Goal: Task Accomplishment & Management: Use online tool/utility

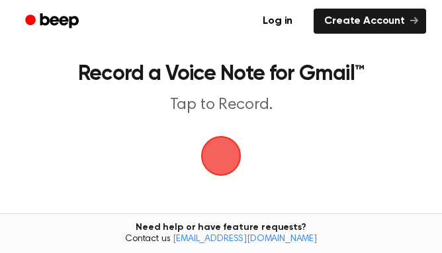
drag, startPoint x: 232, startPoint y: 164, endPoint x: 219, endPoint y: 163, distance: 13.3
click at [219, 163] on span "button" at bounding box center [220, 155] width 73 height 73
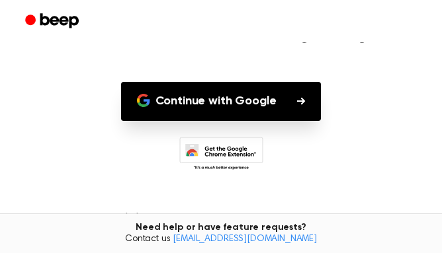
scroll to position [131, 0]
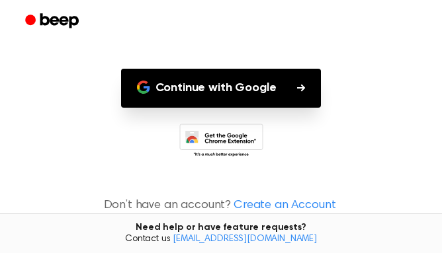
click at [278, 111] on main "Log In Welcome back! Continue with Google to log in. Continue with Google Don’t…" at bounding box center [221, 61] width 442 height 385
click at [255, 92] on button "Continue with Google" at bounding box center [221, 88] width 201 height 39
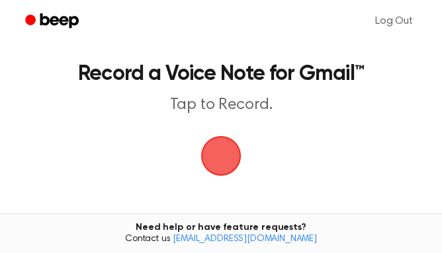
click at [230, 160] on span "button" at bounding box center [221, 156] width 57 height 57
click at [184, 182] on main "Record a Voice Note for Gmail™ Tap to Record. Tired of copying and pasting? Use…" at bounding box center [221, 193] width 442 height 387
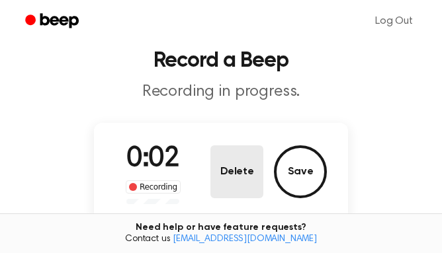
scroll to position [14, 0]
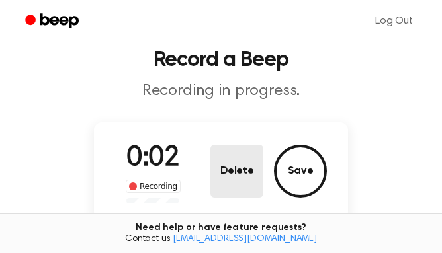
click at [253, 193] on button "Delete" at bounding box center [236, 171] width 53 height 53
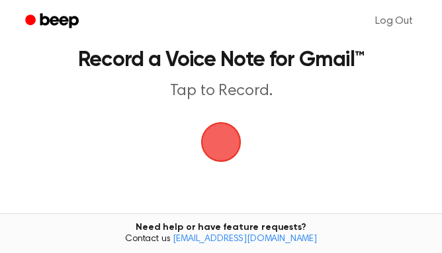
click at [237, 142] on span "button" at bounding box center [221, 142] width 74 height 74
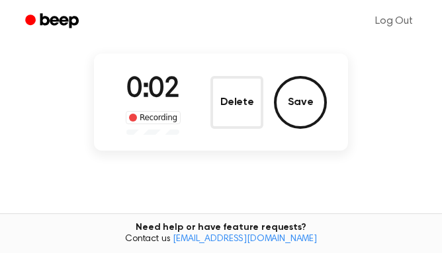
scroll to position [85, 0]
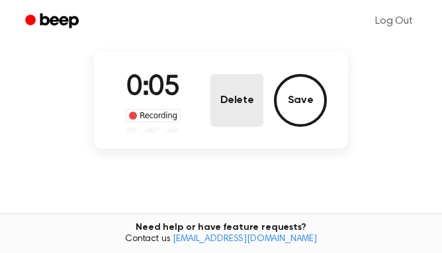
drag, startPoint x: 297, startPoint y: 103, endPoint x: 250, endPoint y: 113, distance: 48.0
click at [250, 113] on div "Delete Save" at bounding box center [268, 100] width 116 height 53
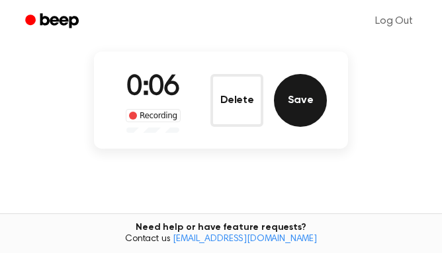
click at [286, 113] on button "Save" at bounding box center [300, 100] width 53 height 53
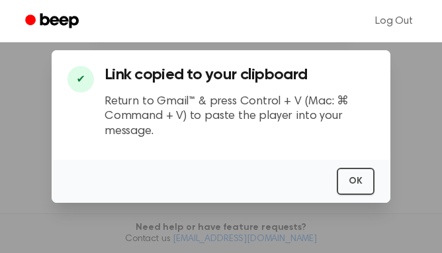
scroll to position [191, 0]
click at [357, 183] on button "OK" at bounding box center [356, 181] width 38 height 27
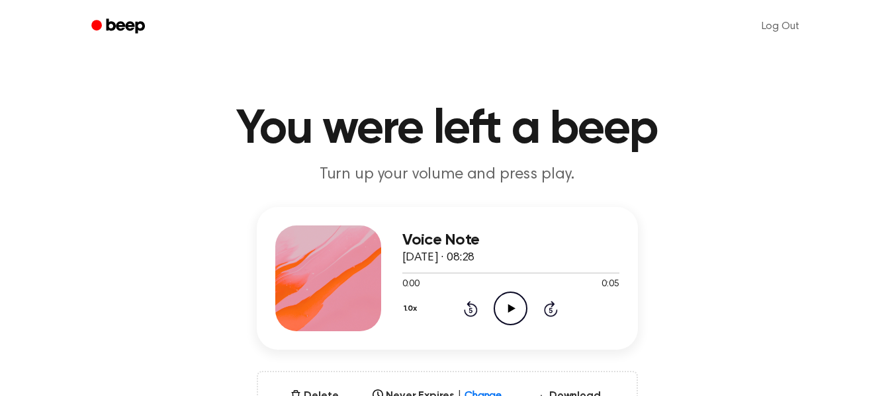
click at [512, 306] on icon "Play Audio" at bounding box center [511, 309] width 34 height 34
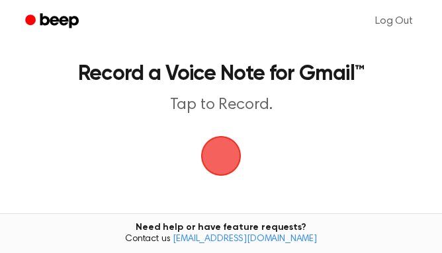
click at [203, 122] on main "Record a Voice Note for Gmail™ Tap to Record. Tired of copying and pasting? Use…" at bounding box center [221, 193] width 442 height 387
click at [223, 163] on span "button" at bounding box center [221, 156] width 37 height 37
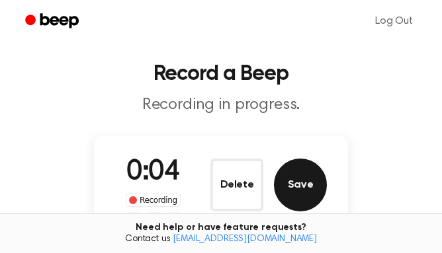
click at [307, 197] on button "Save" at bounding box center [300, 185] width 53 height 53
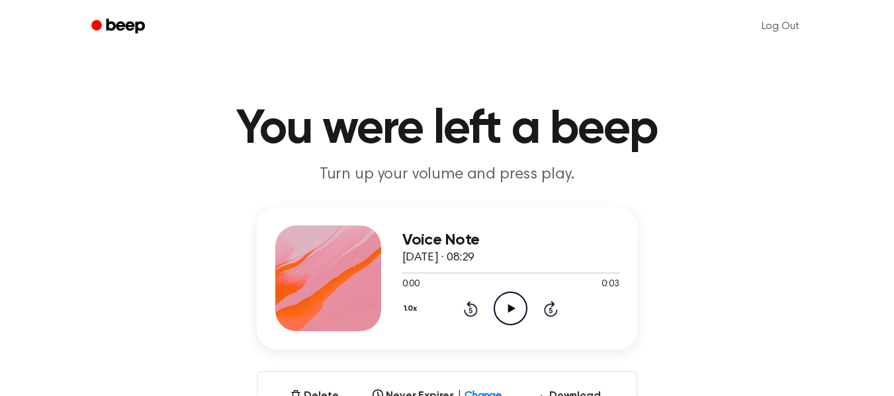
click at [509, 306] on icon at bounding box center [511, 308] width 7 height 9
click at [516, 313] on icon "Play Audio" at bounding box center [511, 309] width 34 height 34
drag, startPoint x: 453, startPoint y: 269, endPoint x: 500, endPoint y: 269, distance: 47.0
click at [500, 269] on div at bounding box center [510, 272] width 217 height 11
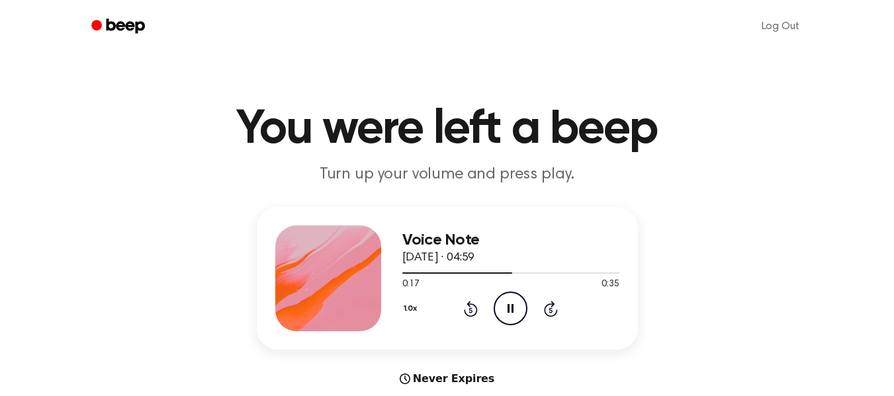
click at [514, 312] on icon "Pause Audio" at bounding box center [511, 309] width 34 height 34
